Goal: Task Accomplishment & Management: Manage account settings

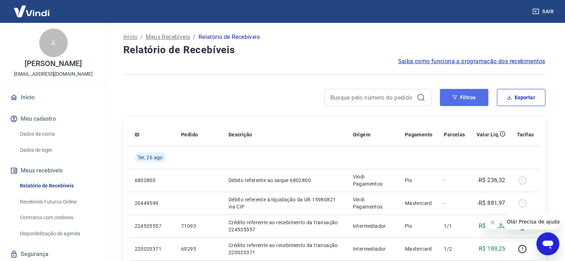
click at [480, 95] on button "Filtros" at bounding box center [464, 97] width 48 height 17
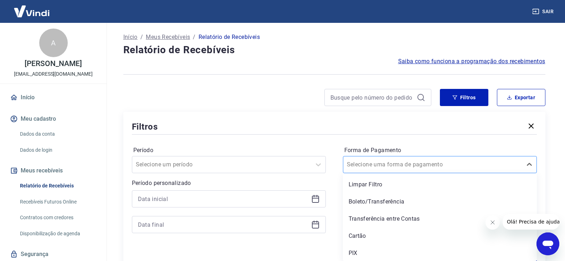
scroll to position [1, 0]
click at [459, 165] on div at bounding box center [433, 164] width 172 height 10
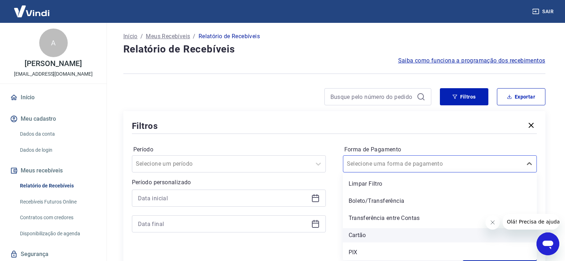
click at [399, 242] on div "Cartão" at bounding box center [440, 235] width 194 height 14
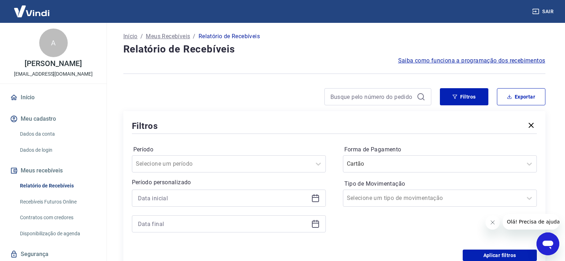
click at [401, 236] on div "Forma de Pagamento Cartão Tipo de Movimentação Selecione um tipo de movimentação" at bounding box center [440, 192] width 194 height 97
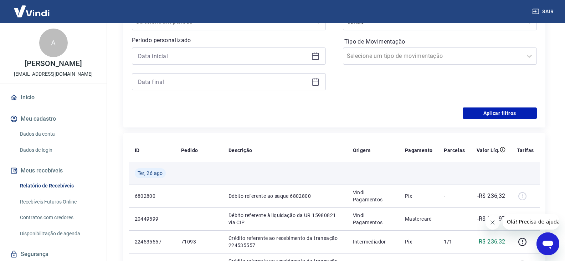
scroll to position [143, 0]
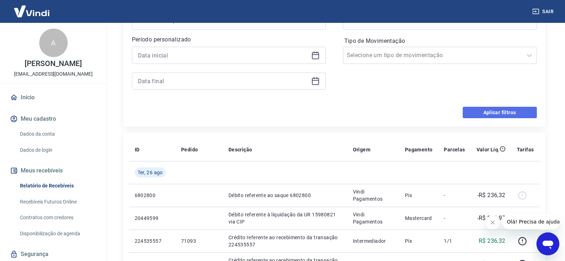
click at [485, 108] on button "Aplicar filtros" at bounding box center [500, 112] width 74 height 11
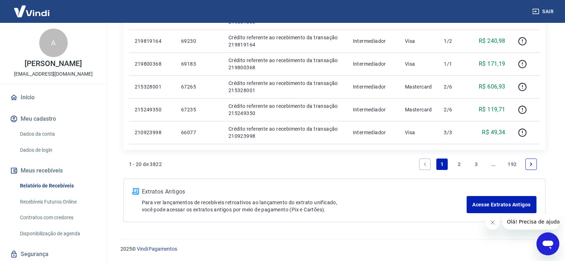
scroll to position [527, 0]
click at [455, 159] on link "2" at bounding box center [458, 163] width 11 height 11
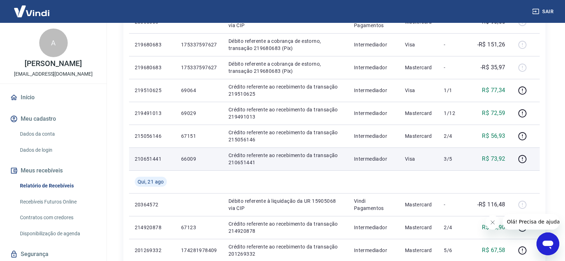
scroll to position [214, 0]
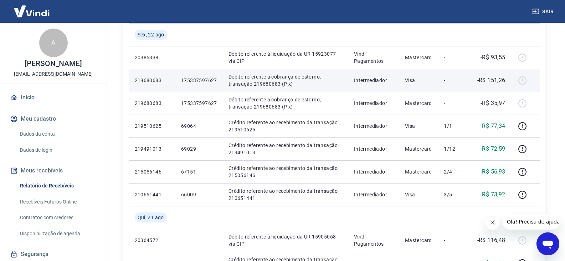
click at [151, 79] on p "219680683" at bounding box center [152, 80] width 35 height 7
copy p "219680683"
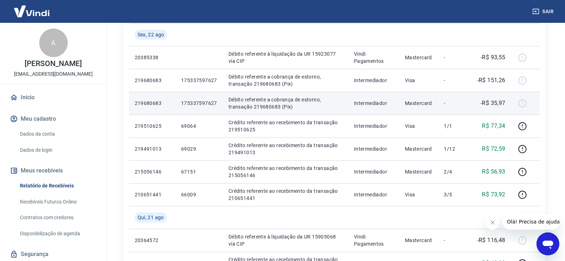
click at [154, 103] on p "219680683" at bounding box center [152, 102] width 35 height 7
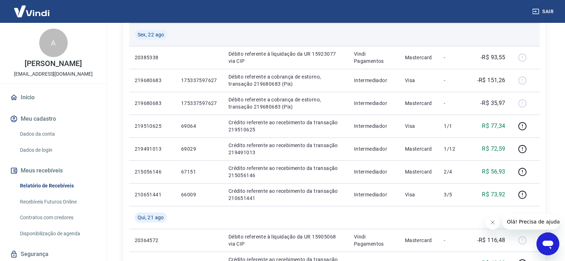
click at [495, 37] on td at bounding box center [491, 34] width 40 height 23
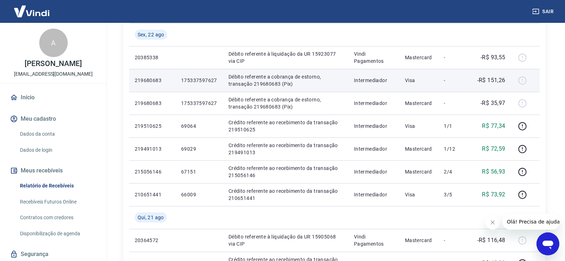
click at [521, 80] on div at bounding box center [525, 79] width 17 height 11
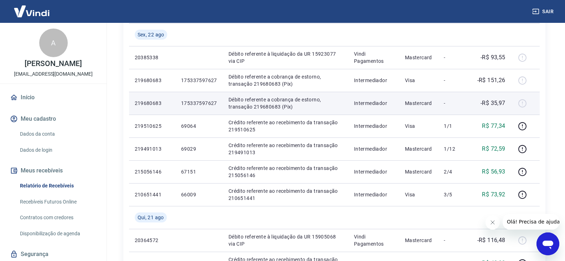
click at [150, 103] on p "219680683" at bounding box center [152, 102] width 35 height 7
copy p "219680683"
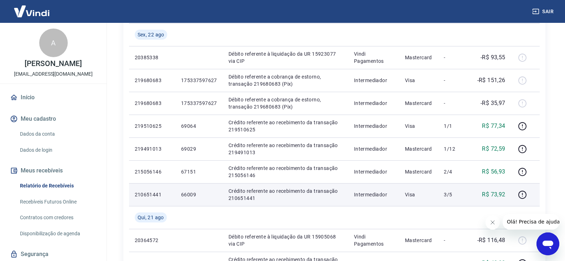
click at [192, 192] on p "66009" at bounding box center [199, 194] width 36 height 7
copy p "66009"
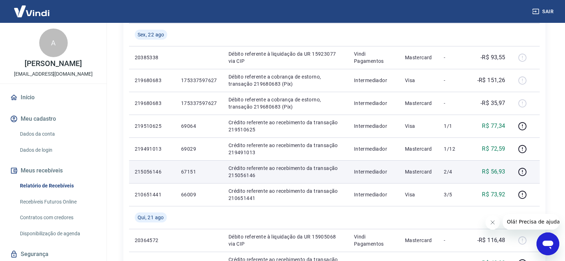
click at [182, 167] on td "67151" at bounding box center [198, 171] width 47 height 23
click at [184, 167] on td "67151" at bounding box center [198, 171] width 47 height 23
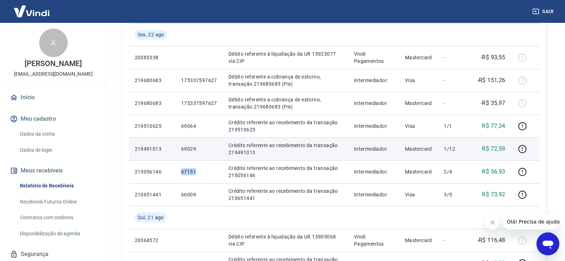
copy p "67151"
click at [192, 146] on p "69029" at bounding box center [199, 148] width 36 height 7
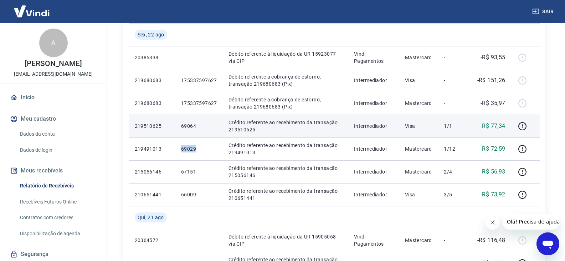
copy p "69029"
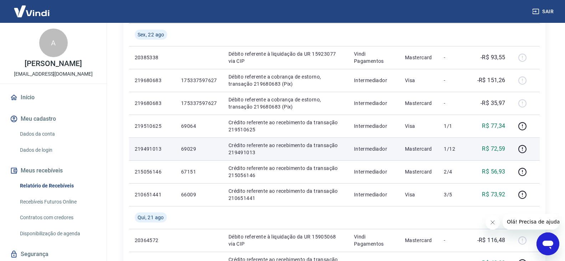
click at [348, 153] on td "Crédito referente ao recebimento da transação 219491013" at bounding box center [285, 148] width 125 height 23
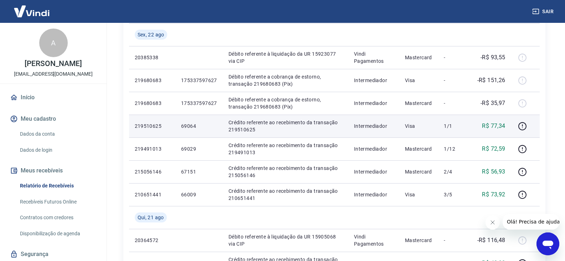
click at [192, 126] on p "69064" at bounding box center [199, 125] width 36 height 7
copy p "69064"
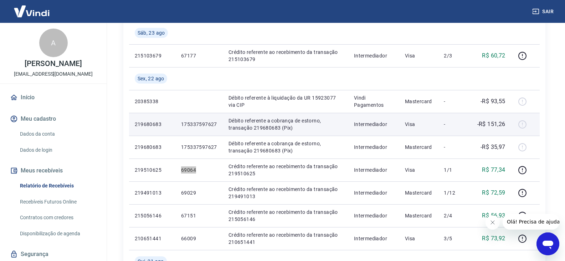
scroll to position [178, 0]
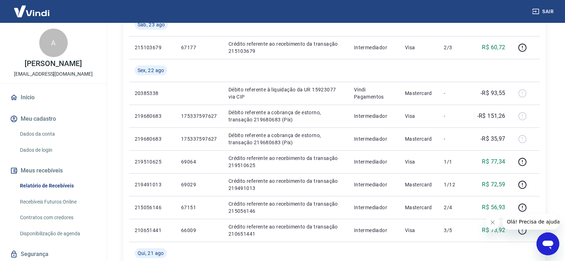
click at [555, 50] on div "Início / Meus Recebíveis / Relatório de Recebíveis Relatório de Recebíveis Saib…" at bounding box center [334, 246] width 456 height 803
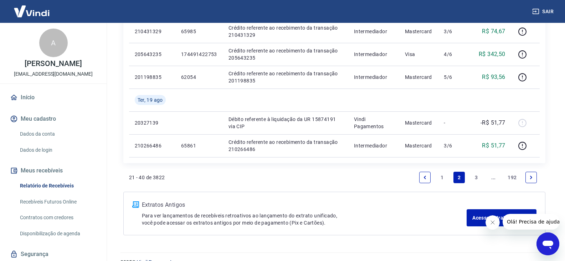
scroll to position [560, 0]
